Goal: Check status: Check status

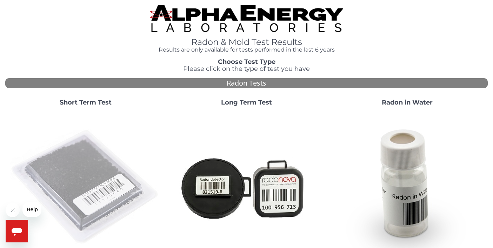
click at [87, 152] on img at bounding box center [85, 187] width 151 height 151
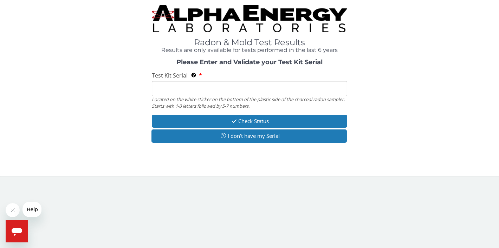
click at [183, 91] on input "Test Kit Serial Located on the white sticker on the bottom of the plastic side …" at bounding box center [249, 88] width 195 height 15
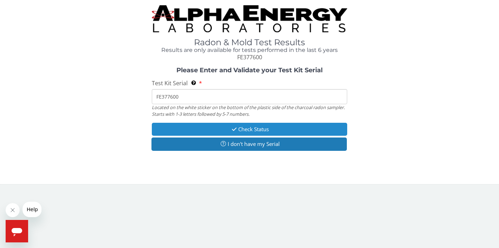
type input "FE377600"
click at [228, 126] on button "Check Status" at bounding box center [249, 129] width 195 height 13
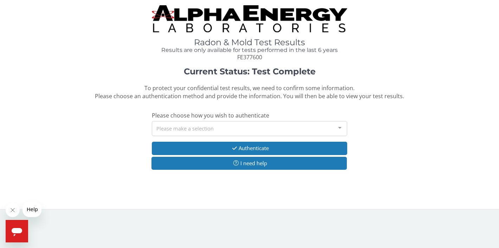
click at [225, 126] on div "Please make a selection" at bounding box center [249, 128] width 195 height 15
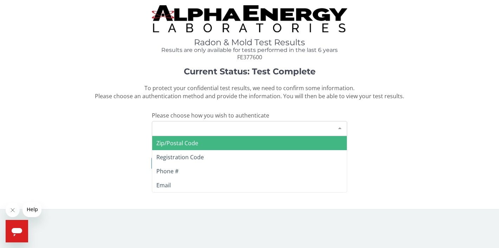
click at [213, 146] on span "Zip/Postal Code" at bounding box center [249, 143] width 195 height 14
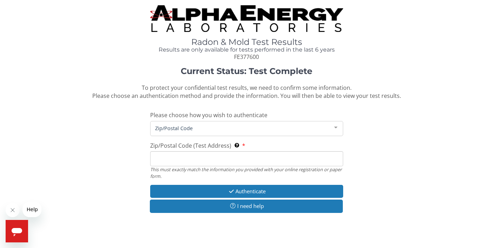
click at [198, 161] on input "Zip/Postal Code (Test Address) This must exactly match the information you prov…" at bounding box center [246, 158] width 193 height 15
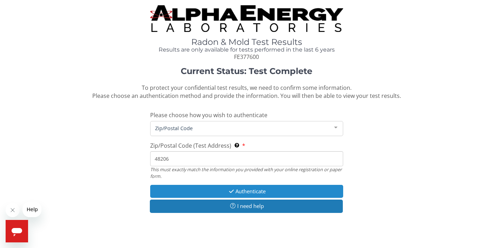
type input "48206"
click at [226, 191] on button "Authenticate" at bounding box center [246, 191] width 193 height 13
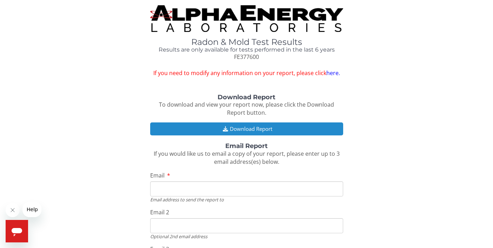
click at [231, 126] on button "Download Report" at bounding box center [246, 129] width 193 height 13
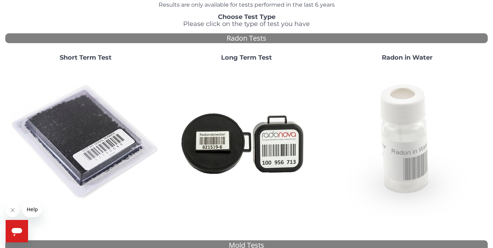
scroll to position [47, 0]
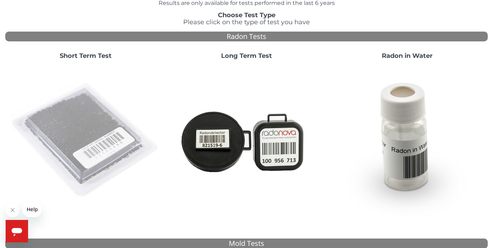
click at [116, 152] on img at bounding box center [85, 140] width 151 height 151
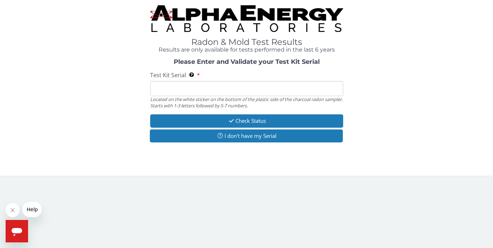
scroll to position [0, 0]
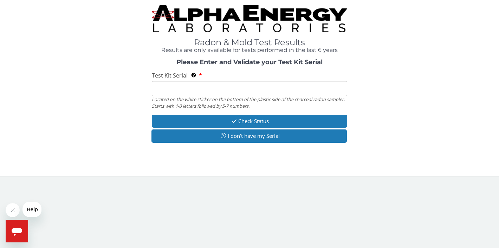
click at [171, 91] on input "Test Kit Serial Located on the white sticker on the bottom of the plastic side …" at bounding box center [249, 88] width 195 height 15
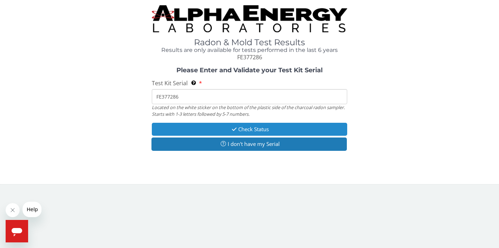
type input "FE377286"
click at [227, 129] on button "Check Status" at bounding box center [249, 129] width 195 height 13
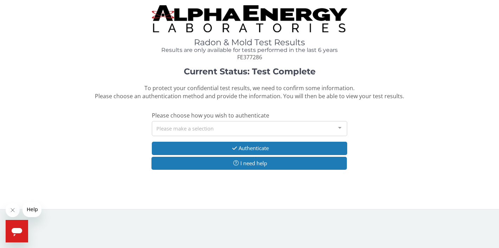
click at [212, 130] on div "Please make a selection" at bounding box center [249, 128] width 195 height 15
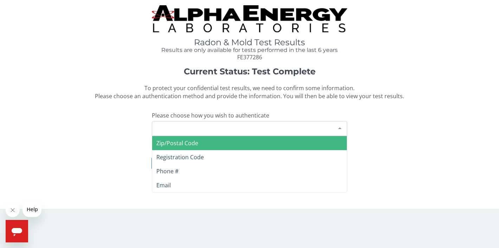
click at [195, 145] on span "Zip/Postal Code" at bounding box center [177, 143] width 42 height 8
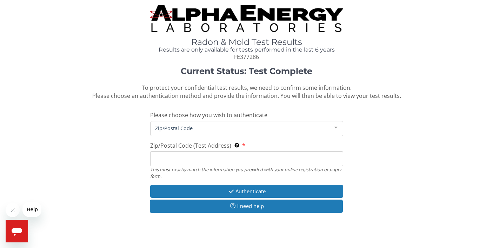
click at [185, 161] on input "Zip/Postal Code (Test Address) This must exactly match the information you prov…" at bounding box center [246, 158] width 193 height 15
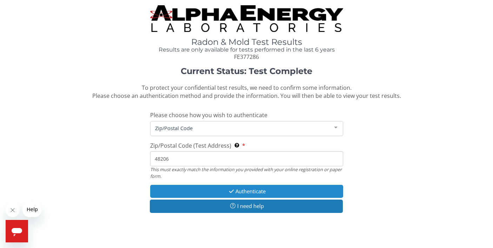
type input "48206"
click at [249, 192] on button "Authenticate" at bounding box center [246, 191] width 193 height 13
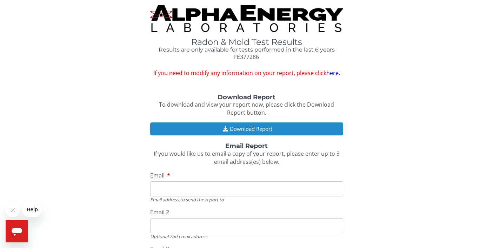
click at [252, 130] on button "Download Report" at bounding box center [246, 129] width 193 height 13
